Goal: Information Seeking & Learning: Find specific fact

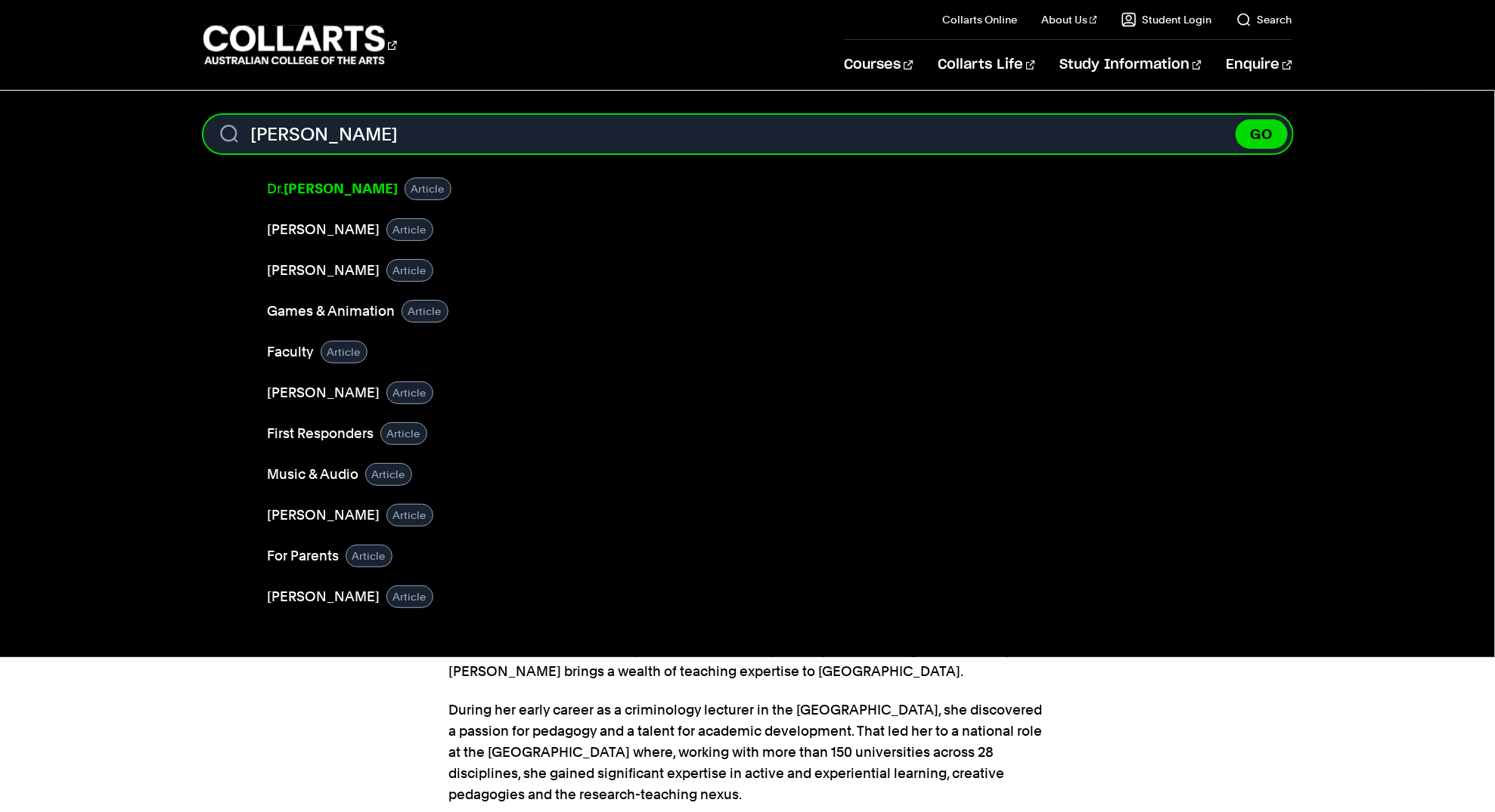
type input "[PERSON_NAME]"
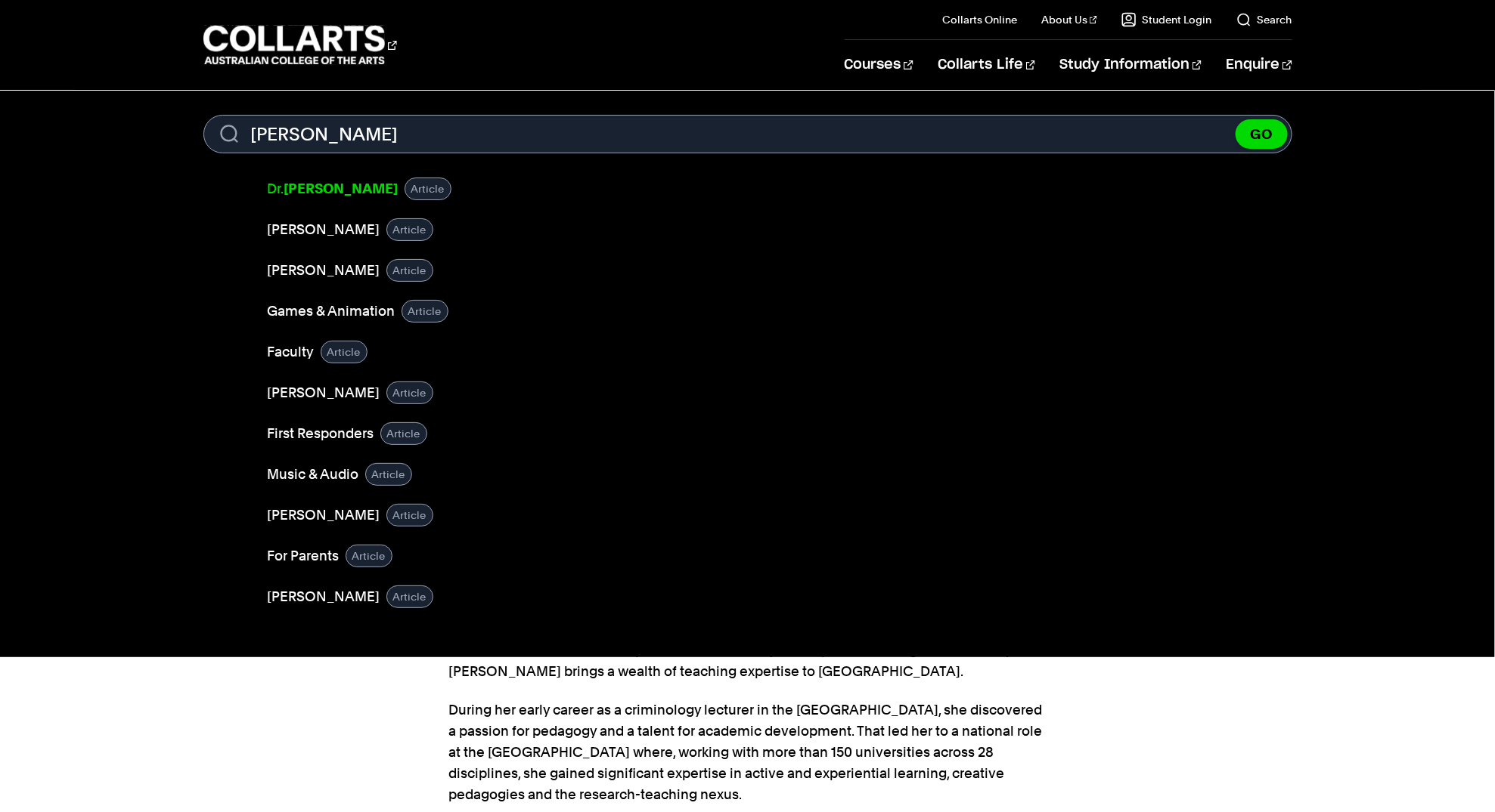
click at [319, 186] on b "[PERSON_NAME]" at bounding box center [340, 188] width 114 height 16
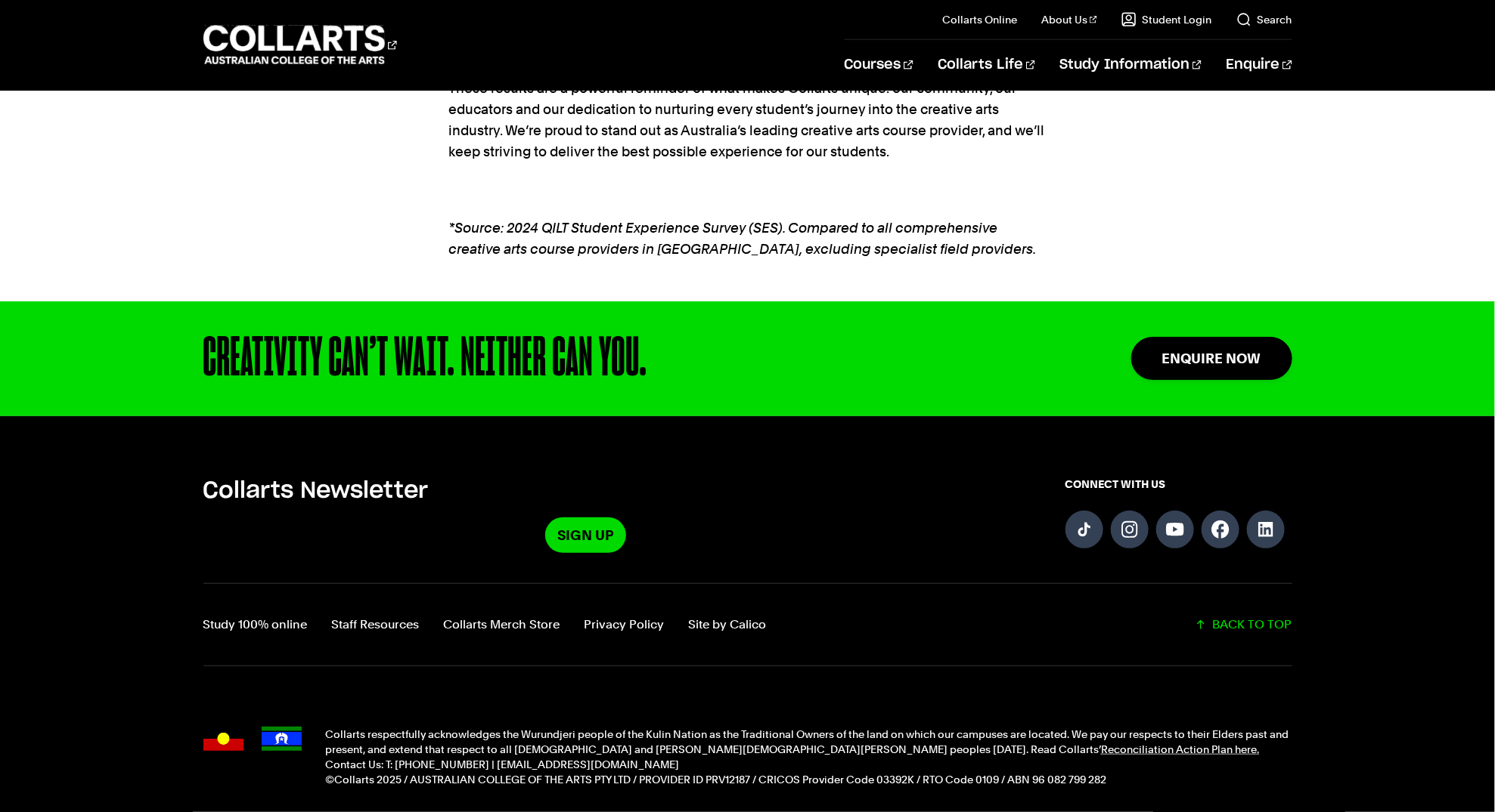
scroll to position [3950, 0]
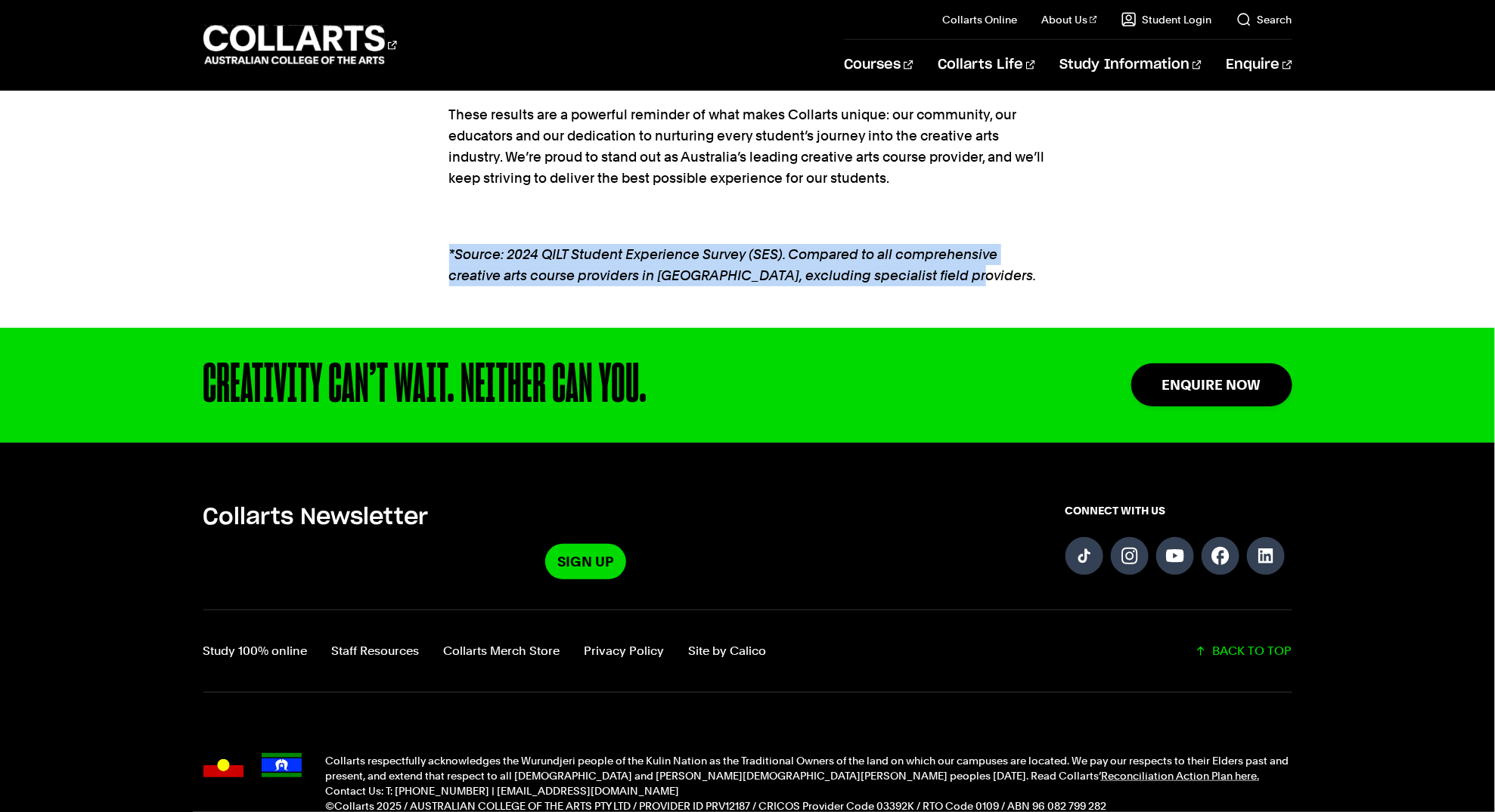
drag, startPoint x: 945, startPoint y: 283, endPoint x: 434, endPoint y: 256, distance: 511.7
